Goal: Transaction & Acquisition: Purchase product/service

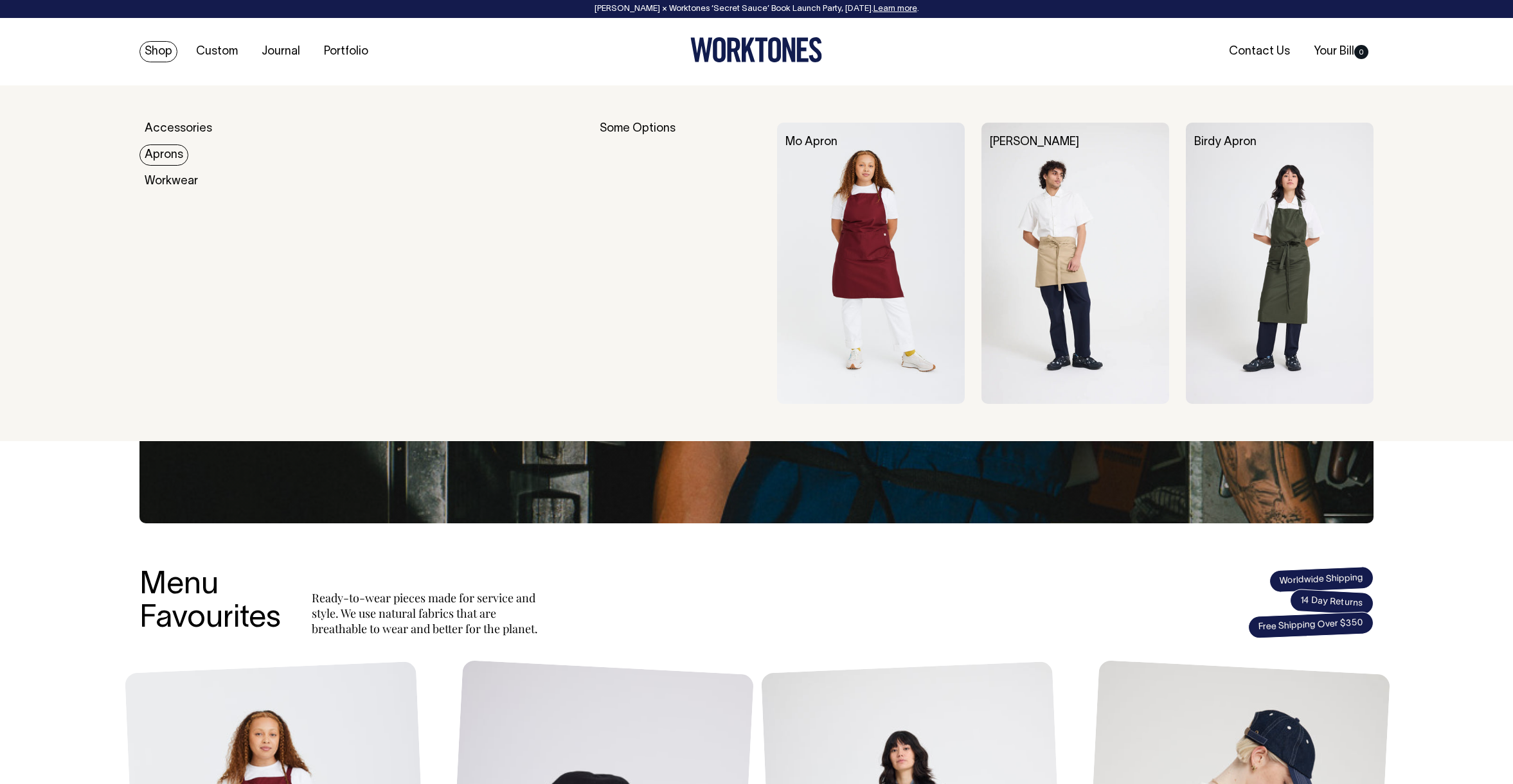
click at [161, 150] on link "Aprons" at bounding box center [163, 155] width 49 height 21
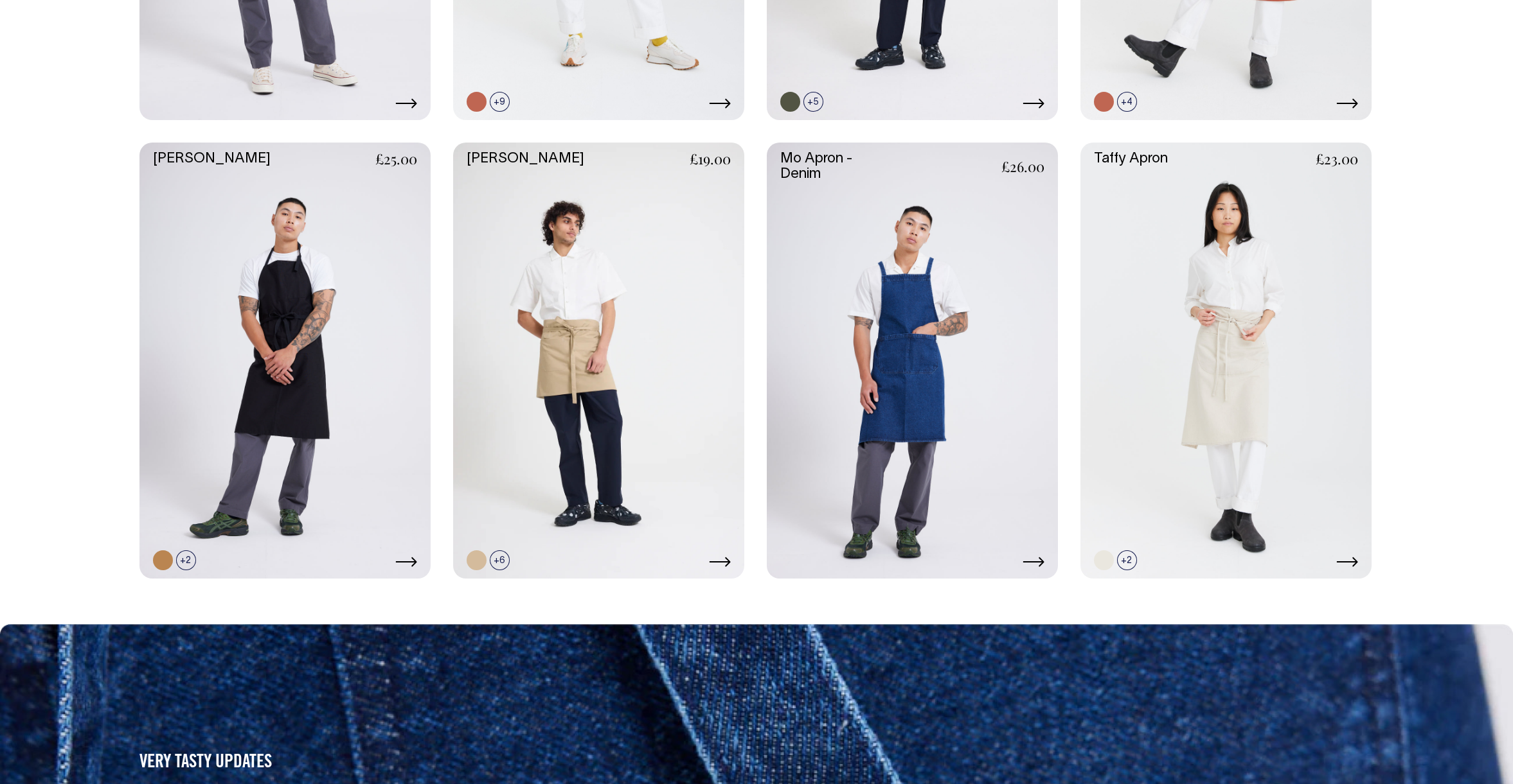
scroll to position [955, 0]
click at [902, 270] on link at bounding box center [912, 361] width 291 height 437
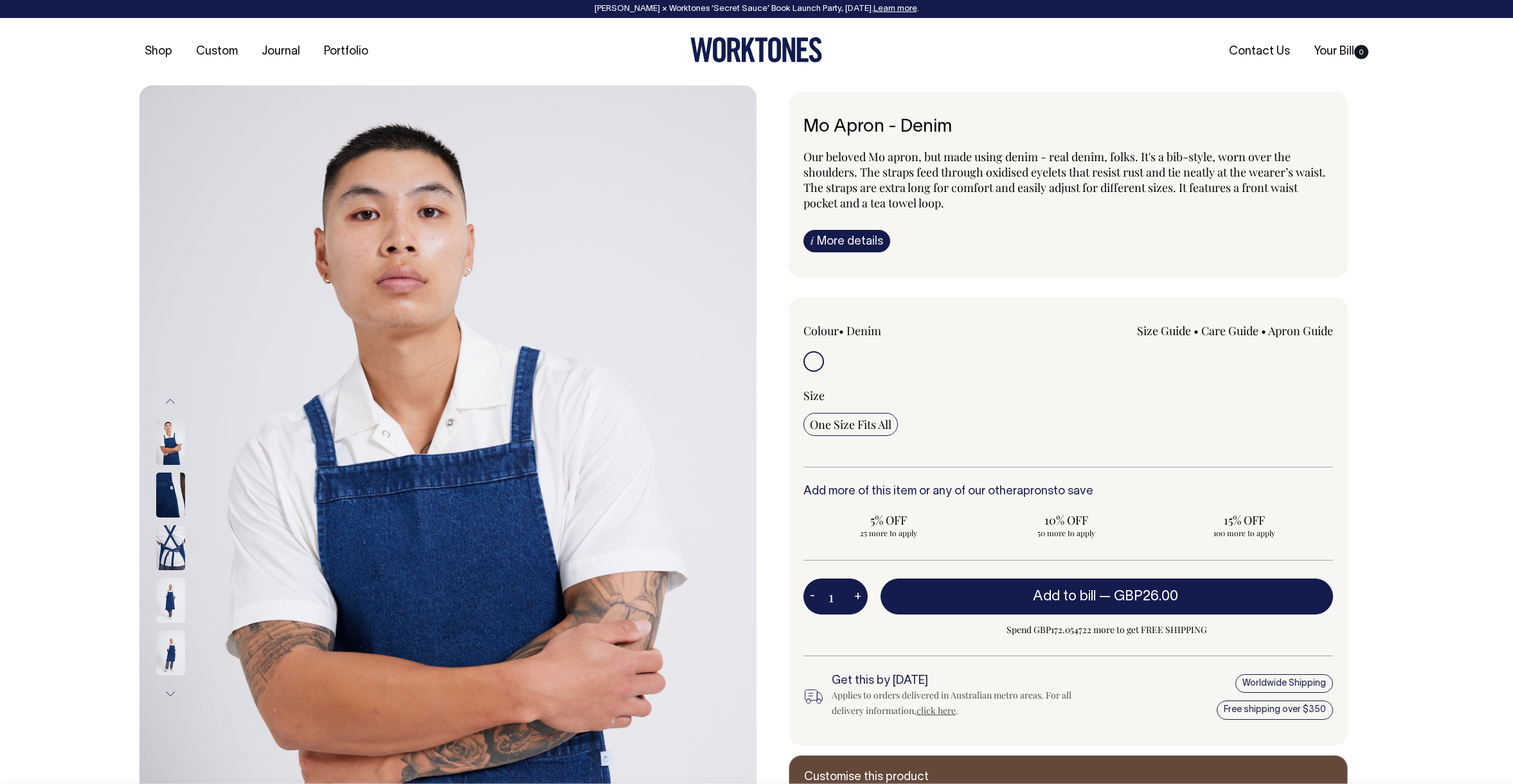
click at [180, 443] on img at bounding box center [171, 443] width 29 height 45
click at [171, 501] on img at bounding box center [171, 495] width 29 height 45
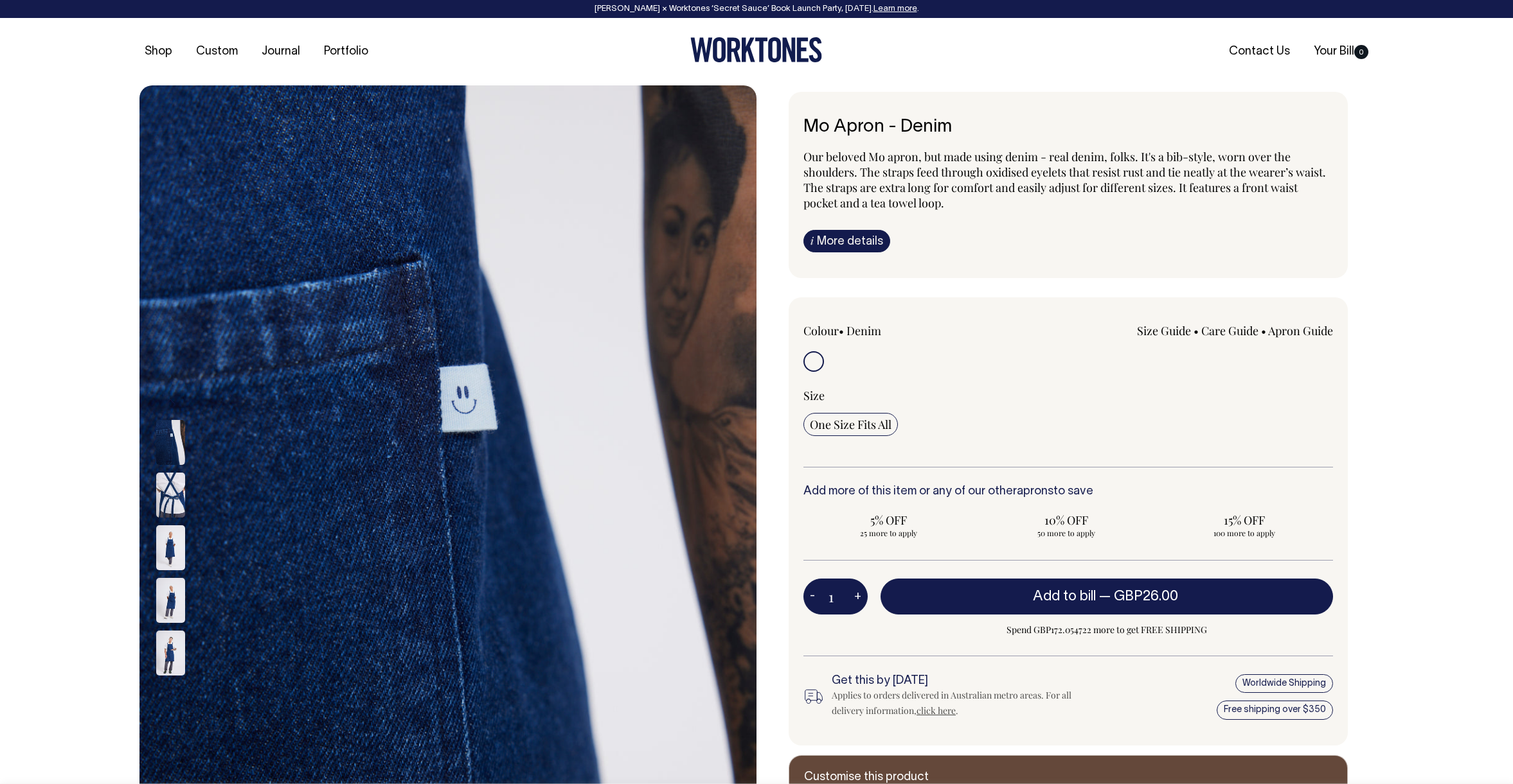
click at [163, 543] on img at bounding box center [171, 548] width 29 height 45
click at [170, 612] on img at bounding box center [171, 600] width 29 height 45
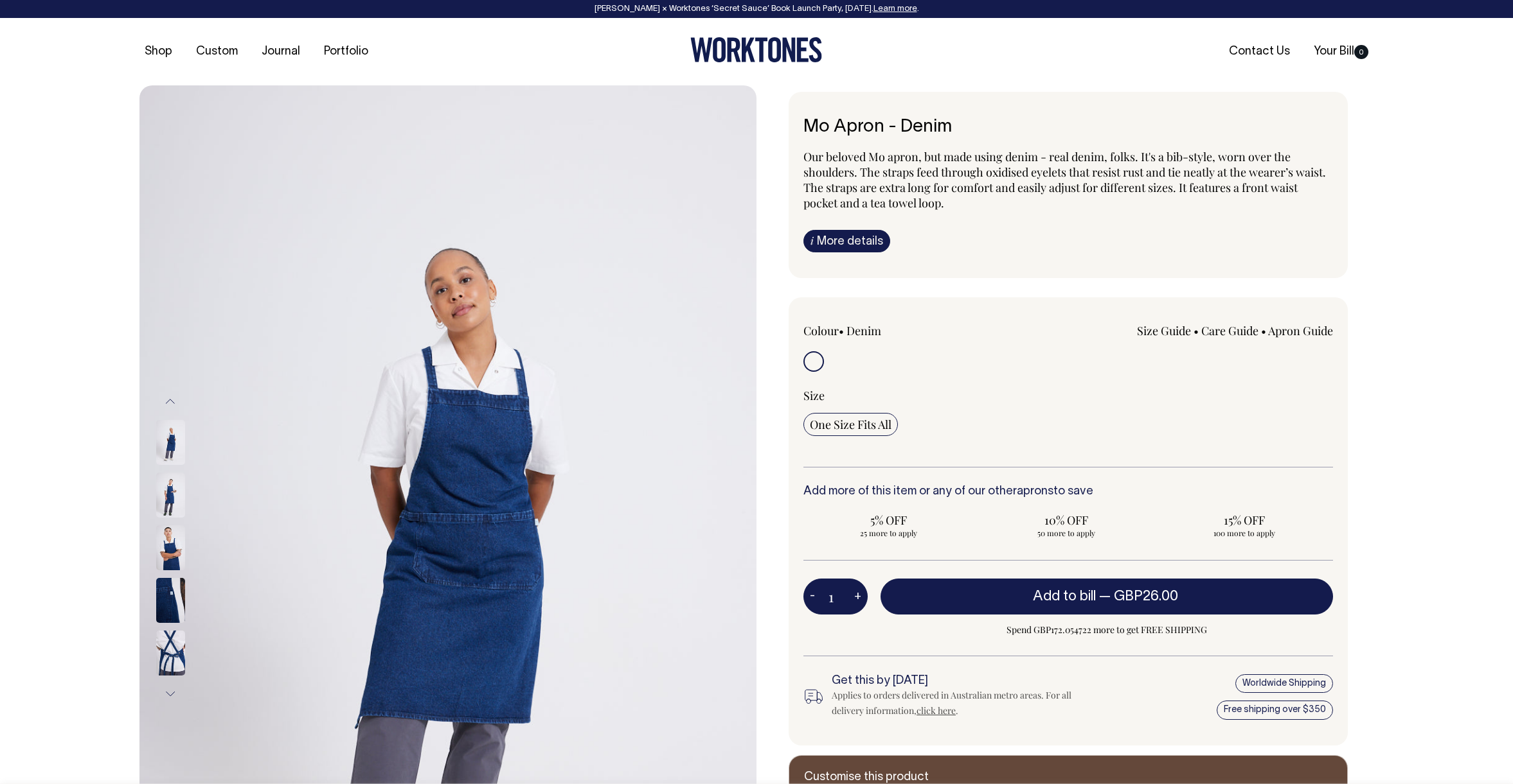
click at [184, 654] on img at bounding box center [171, 654] width 29 height 45
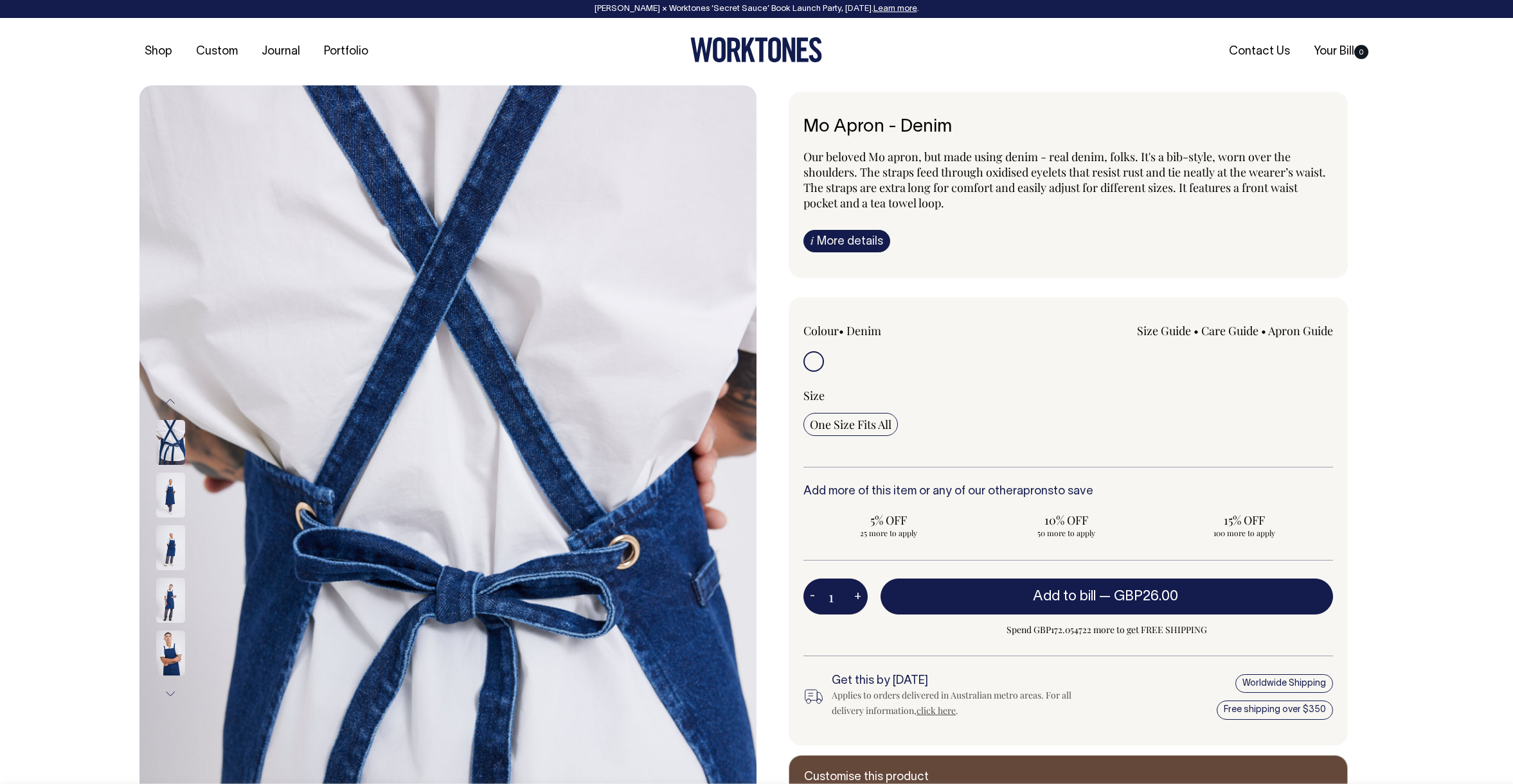
click at [183, 501] on img at bounding box center [171, 495] width 29 height 45
